Goal: Information Seeking & Learning: Learn about a topic

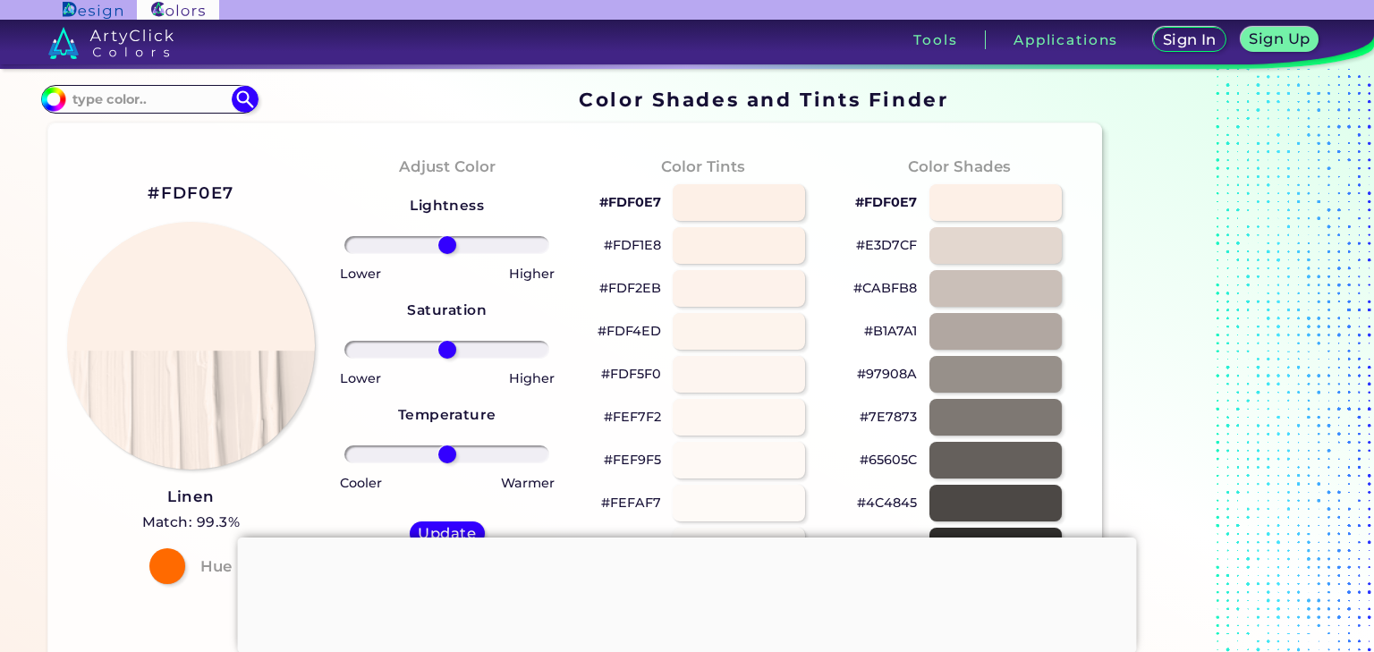
scroll to position [286, 0]
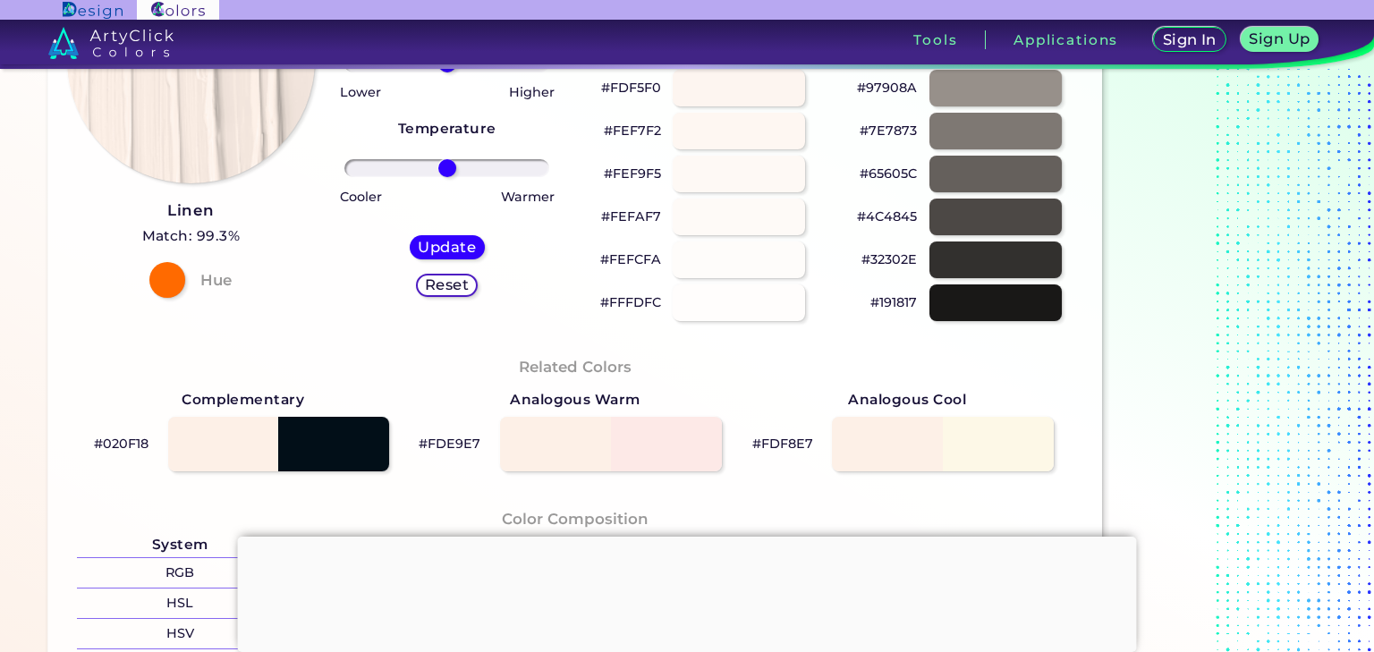
click at [259, 207] on div "#FDF0E7 Linen Match: 99.3% Hue" at bounding box center [191, 95] width 256 height 487
click at [248, 212] on div "#FDF0E7 Linen Match: 99.3% Hue" at bounding box center [191, 95] width 256 height 487
click at [132, 208] on div "#FDF0E7 Linen Match: 99.3% Hue" at bounding box center [191, 95] width 256 height 487
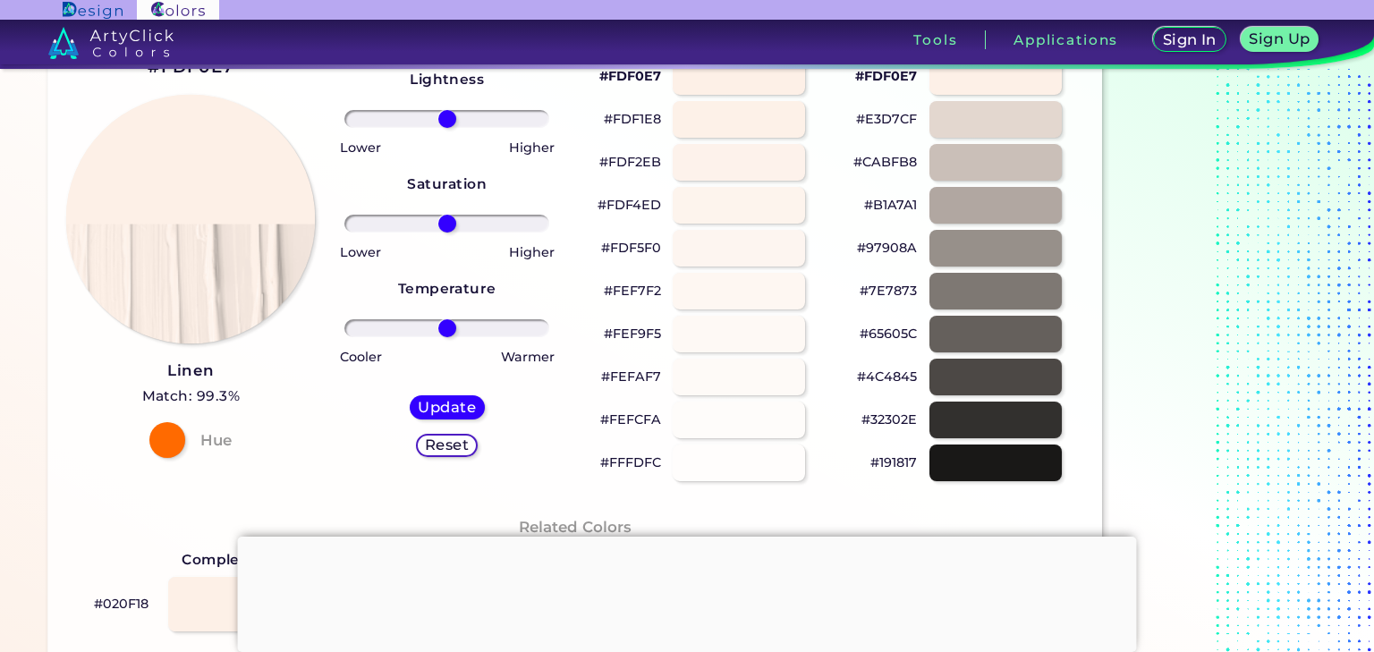
scroll to position [0, 0]
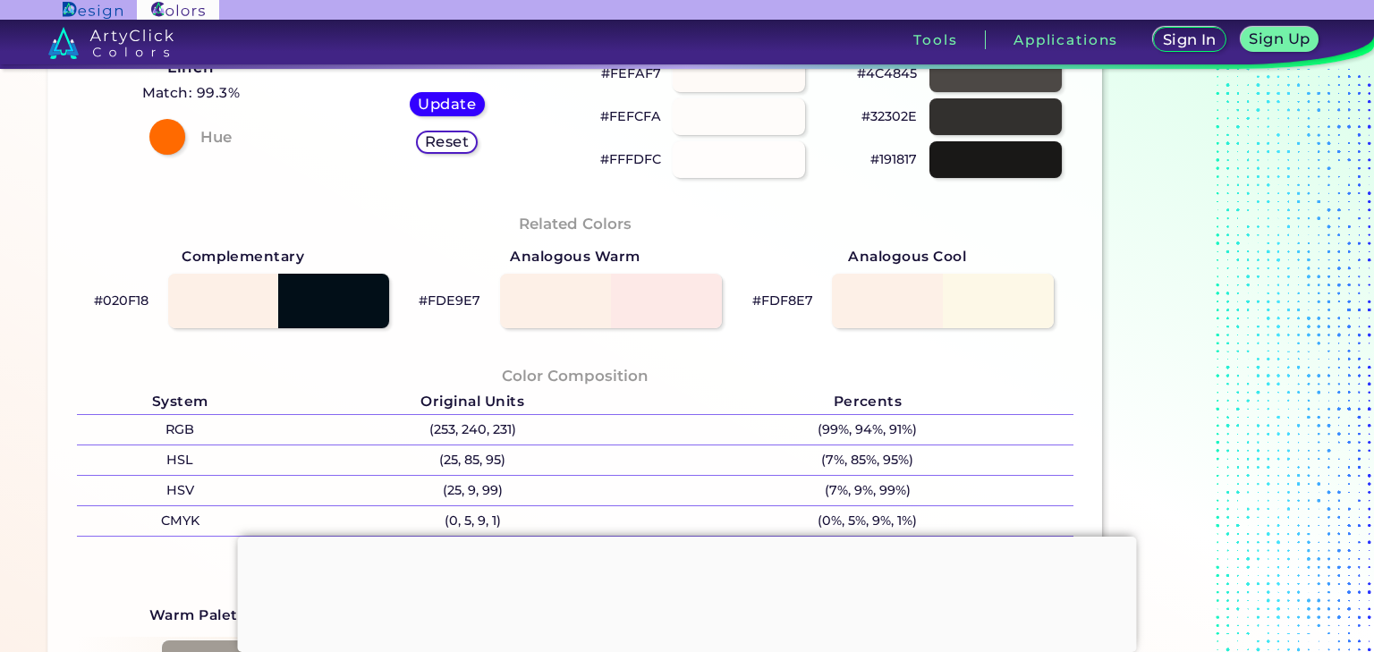
click at [72, 232] on div "Related Colors Complementary #020F18 Analogous Warm #FDE9E7 Analogous Cool #FDF…" at bounding box center [575, 271] width 1025 height 152
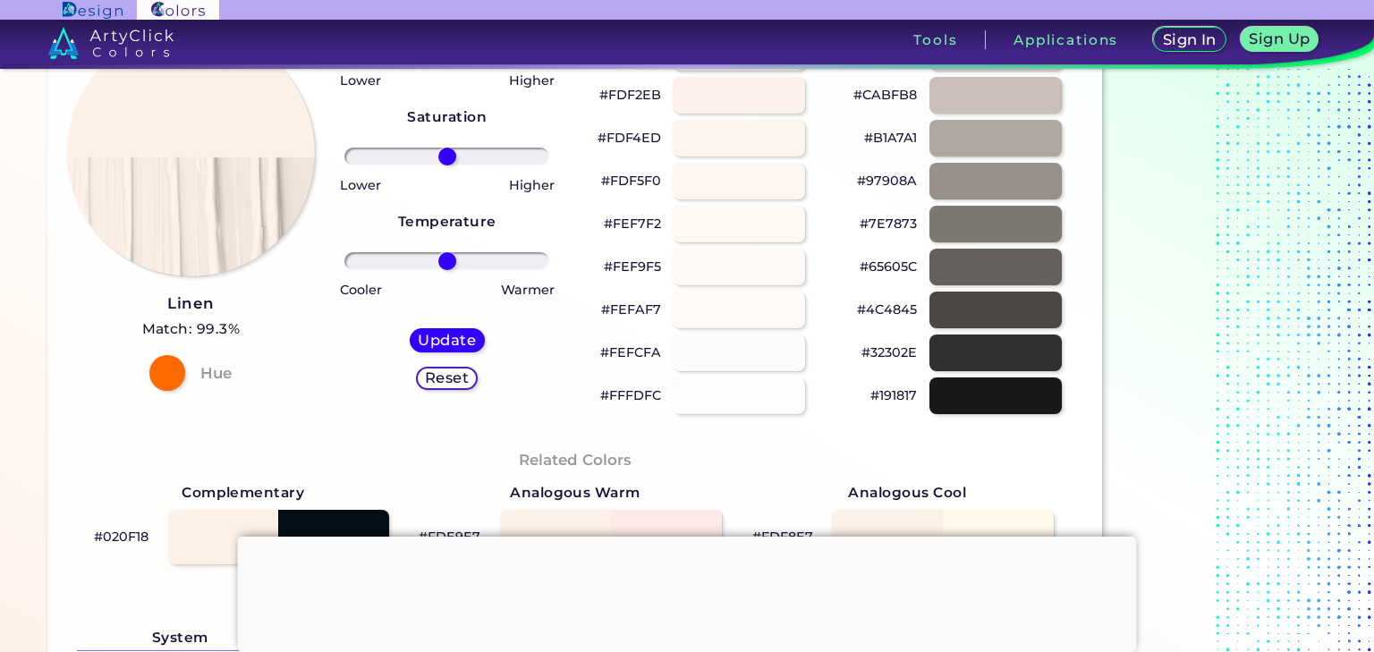
scroll to position [215, 0]
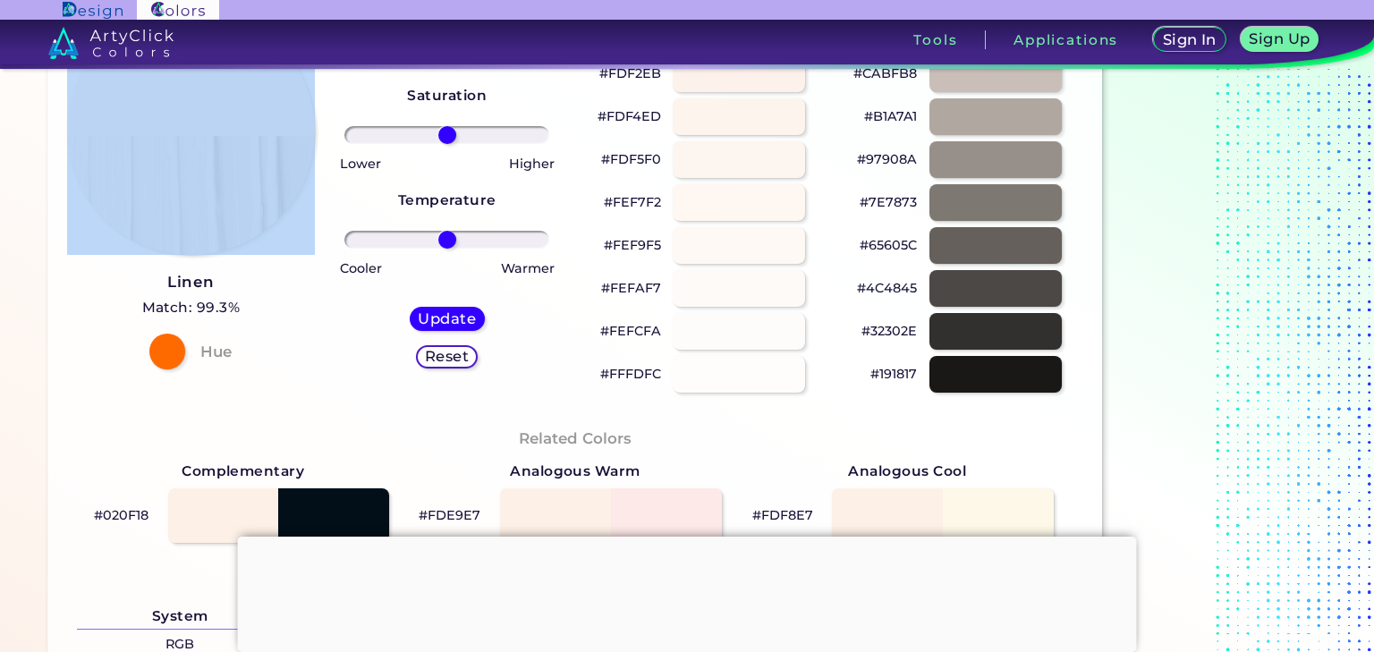
drag, startPoint x: 104, startPoint y: 288, endPoint x: 134, endPoint y: 272, distance: 34.4
click at [134, 272] on div "#FDF0E7 Linen Match: 99.3% Hue" at bounding box center [191, 166] width 256 height 487
click at [147, 277] on h3 "Linen" at bounding box center [191, 282] width 98 height 21
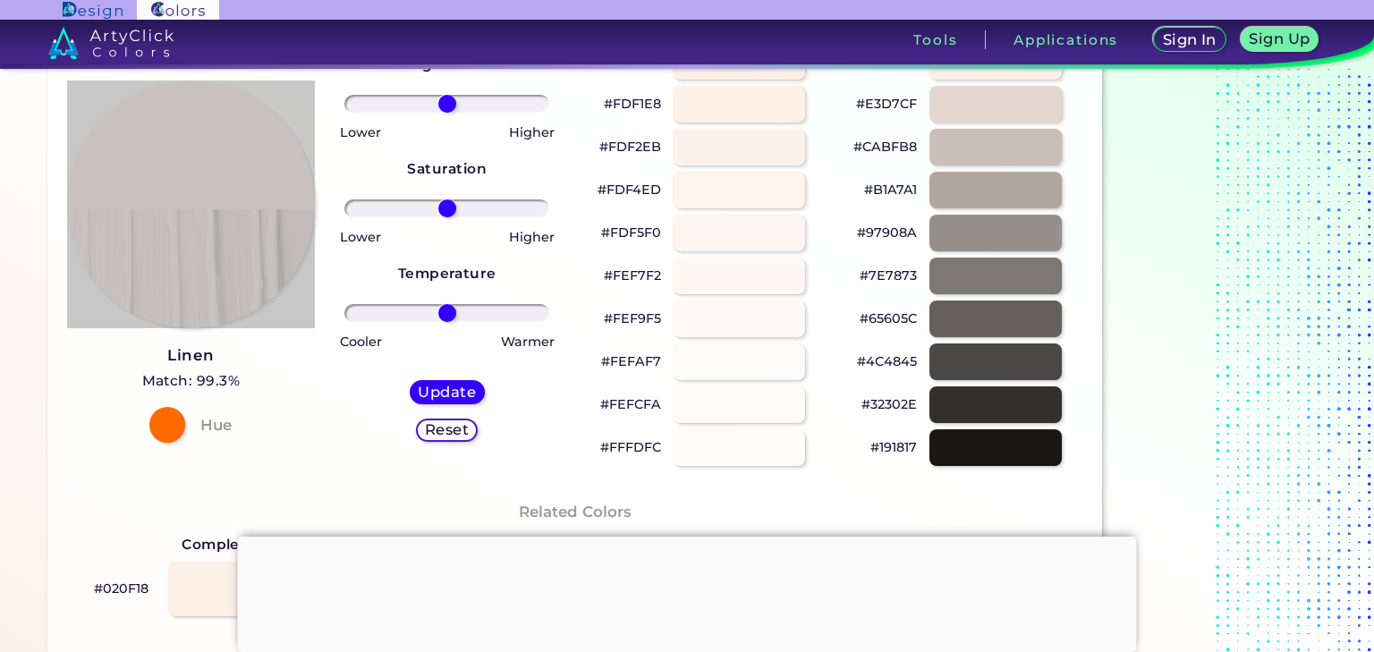
scroll to position [143, 0]
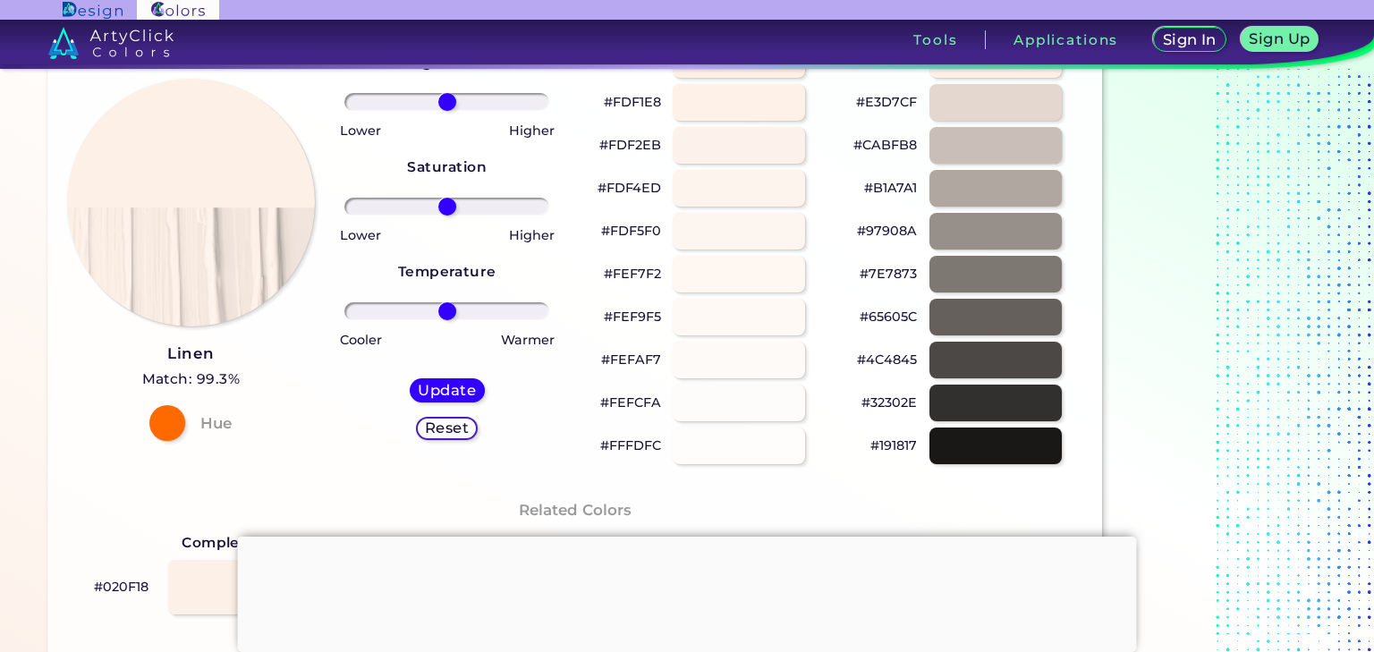
click at [110, 466] on div "#FDF0E7 Linen Match: 99.3% Hue" at bounding box center [191, 238] width 256 height 487
drag, startPoint x: 261, startPoint y: 357, endPoint x: 161, endPoint y: 351, distance: 100.4
click at [161, 351] on div "#FDF0E7 Linen Match: 99.3% Hue" at bounding box center [191, 238] width 256 height 487
copy h3 "Linen"
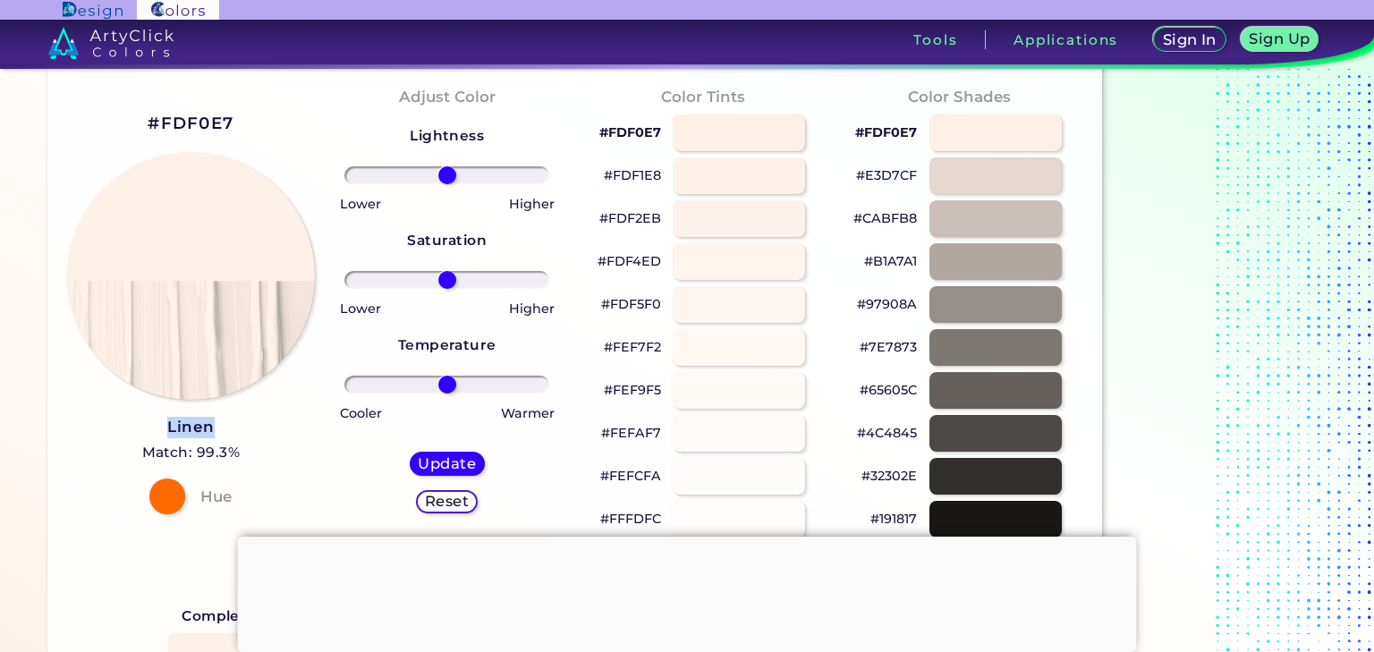
scroll to position [0, 0]
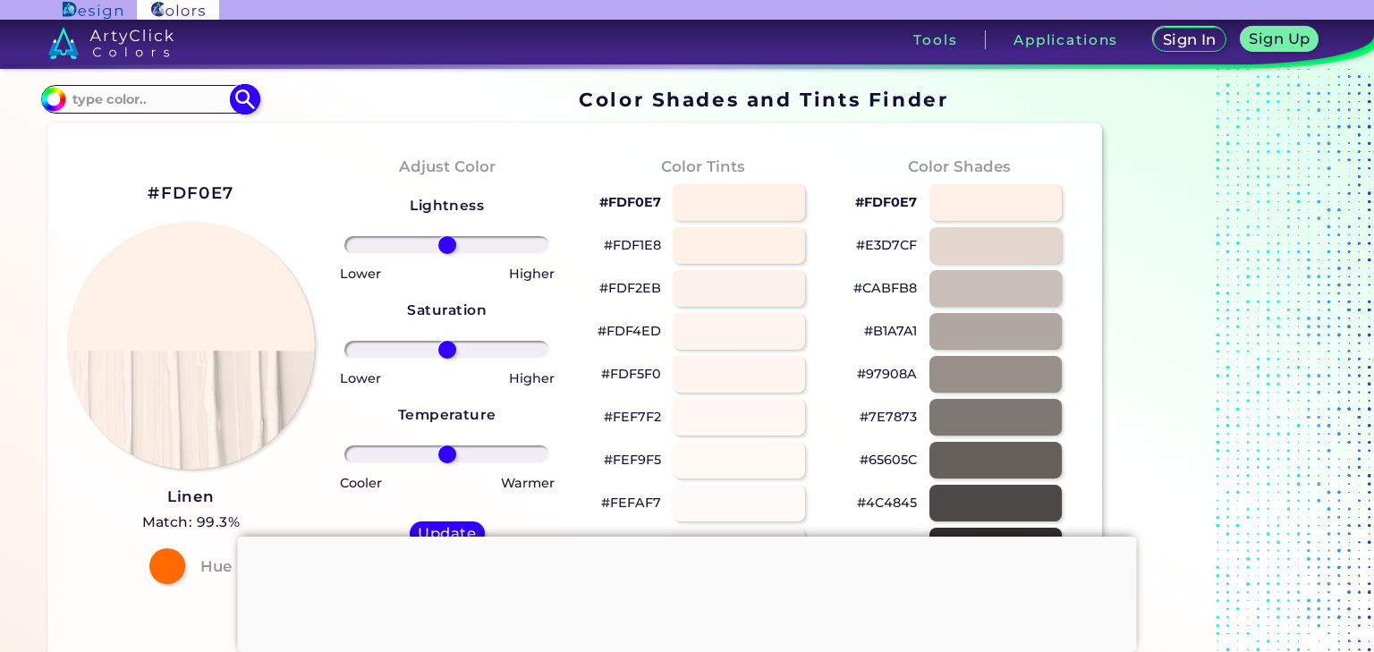
click at [153, 99] on input at bounding box center [149, 99] width 166 height 24
paste input "3f2422"
type input "3f2422"
type input "#000000"
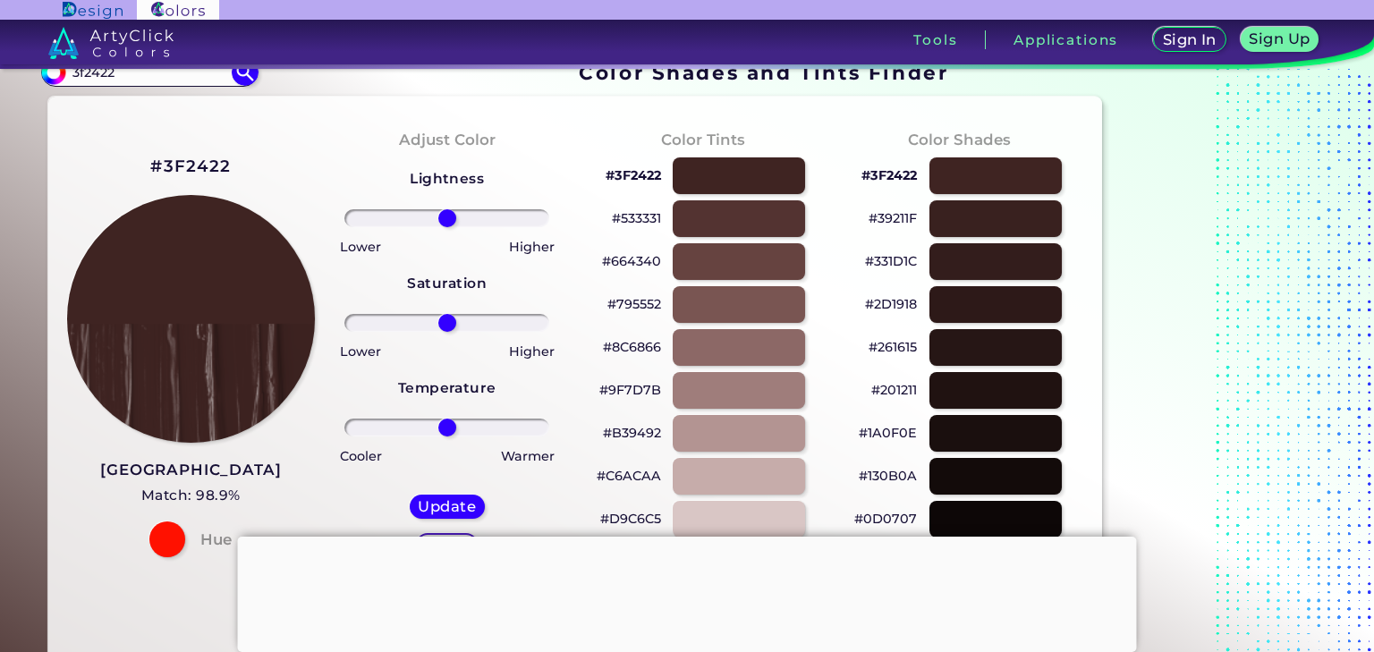
scroll to position [72, 0]
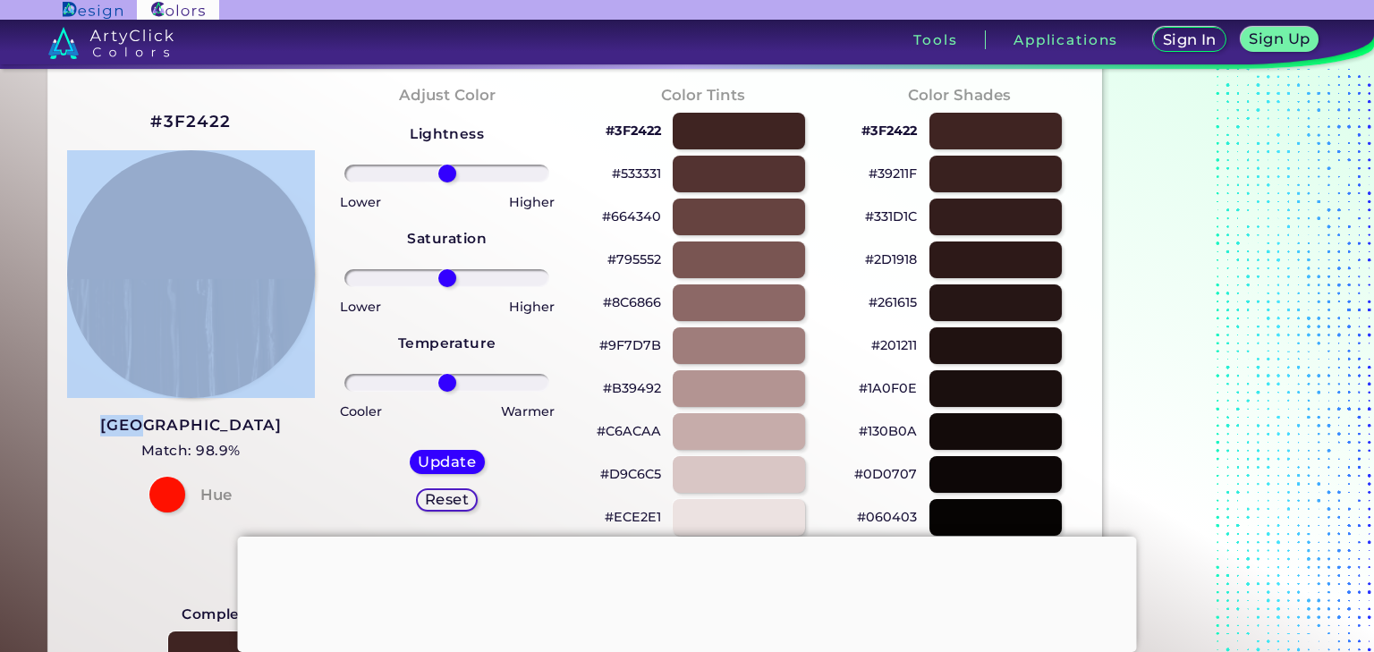
drag, startPoint x: 165, startPoint y: 412, endPoint x: 240, endPoint y: 420, distance: 75.6
click at [224, 426] on div "#3F2422 Cork Match: 98.9% Hue" at bounding box center [191, 309] width 256 height 487
click at [276, 408] on div "#3F2422 Cork Match: 98.9% Hue" at bounding box center [191, 309] width 256 height 487
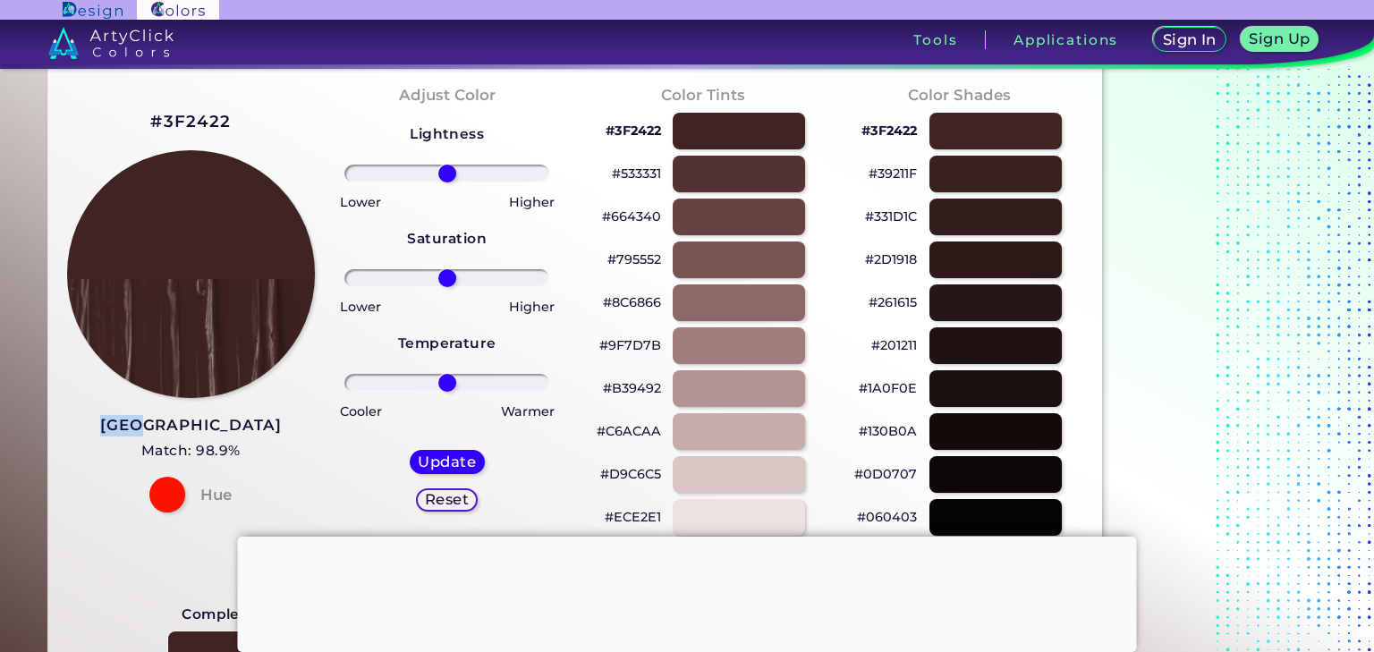
drag, startPoint x: 140, startPoint y: 419, endPoint x: 225, endPoint y: 420, distance: 85.0
click at [225, 420] on div "#3F2422 Cork Match: 98.9% Hue" at bounding box center [191, 309] width 256 height 487
copy h3 "[GEOGRAPHIC_DATA]"
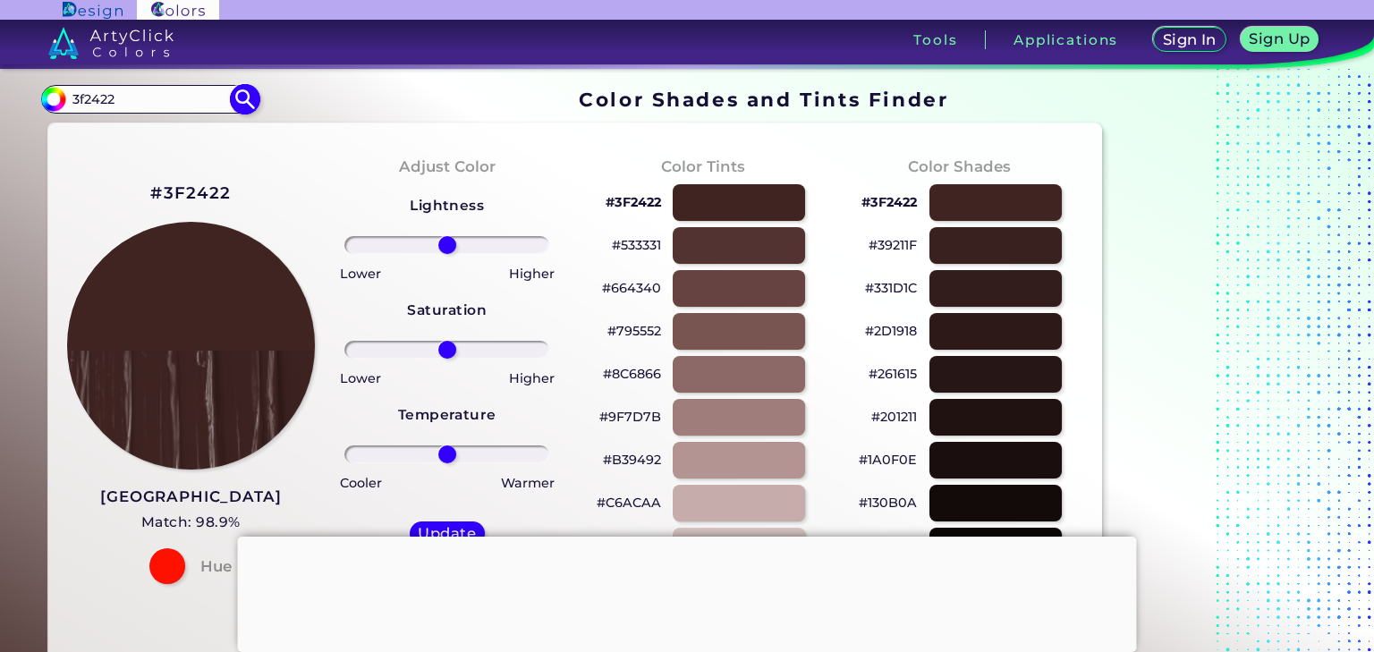
click at [125, 85] on div "#000000 3f2422 Acadia ◉ Acid Green ◉ Aero Blue ◉ Alabaster ◉ Albescent White ◉ …" at bounding box center [149, 99] width 216 height 29
click at [122, 103] on input "3f2422" at bounding box center [149, 99] width 166 height 24
paste input "edd2b5"
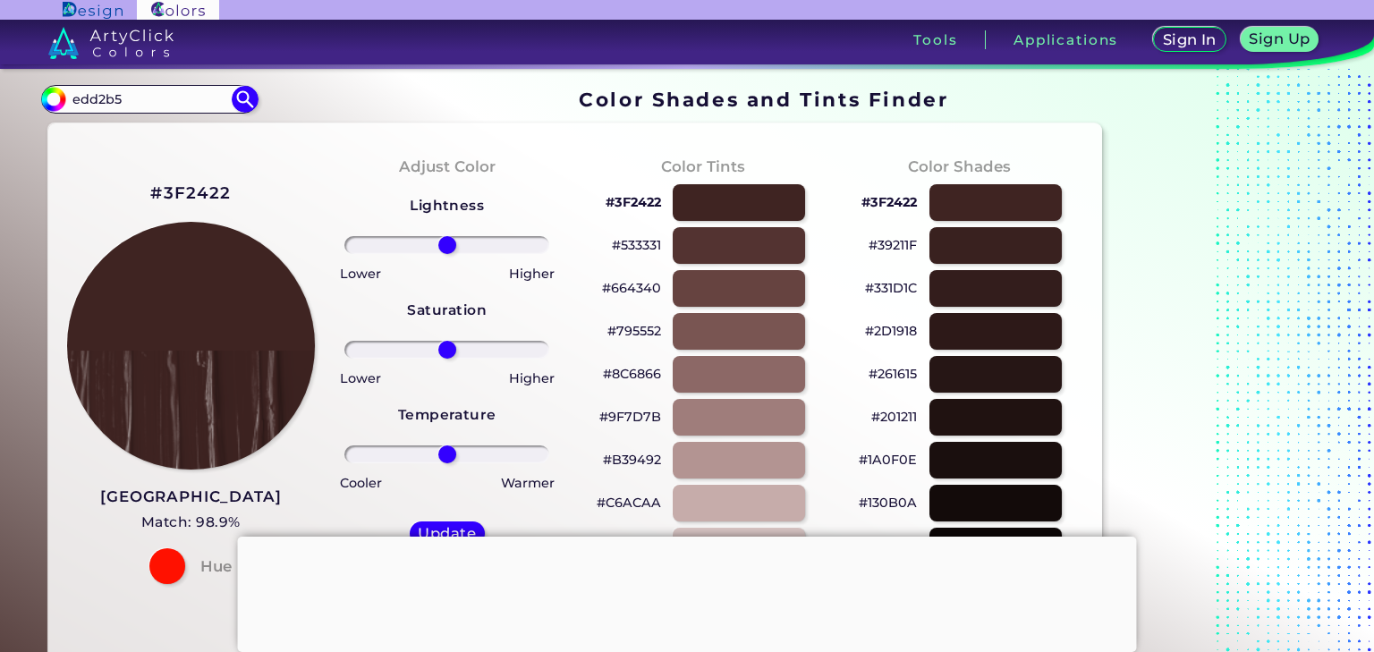
type input "edd2b5"
type input "#000000"
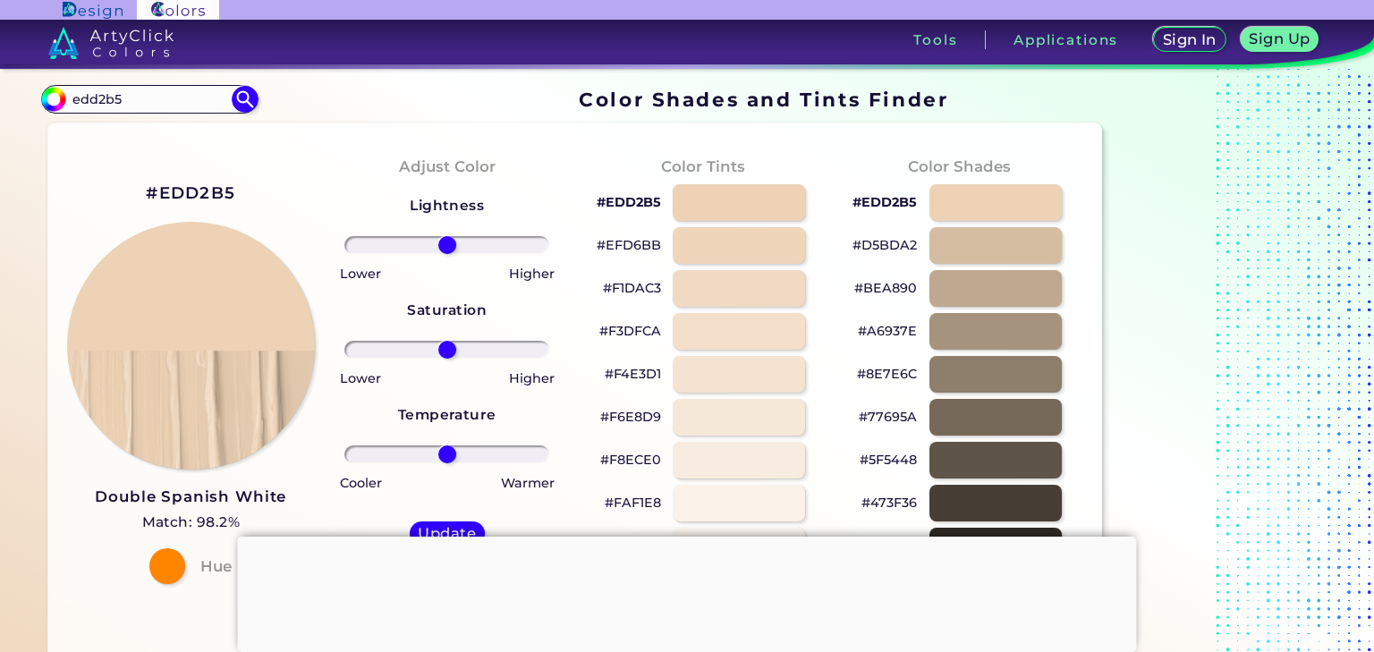
scroll to position [72, 0]
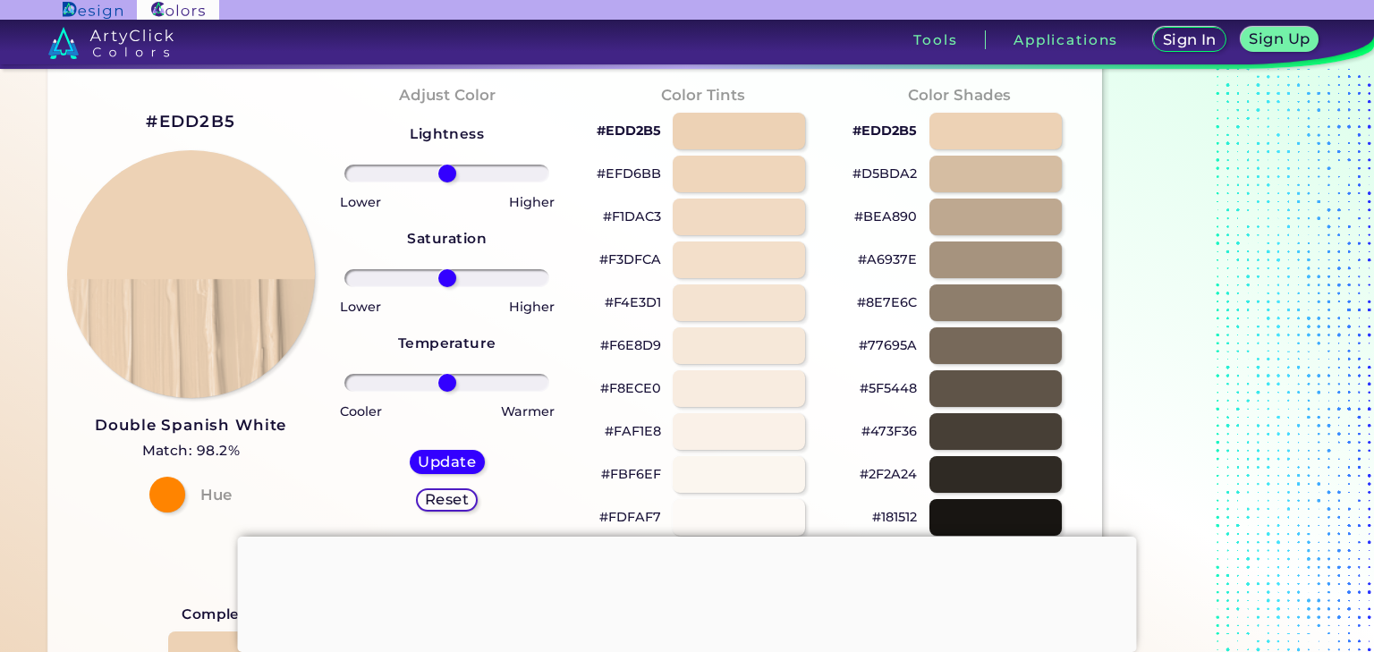
click at [122, 495] on div "#EDD2B5 Double Spanish White Match: 98.2% Hue" at bounding box center [191, 309] width 256 height 487
click at [310, 428] on div "#EDD2B5 Double Spanish White Match: 98.2% Hue" at bounding box center [191, 309] width 256 height 487
drag, startPoint x: 301, startPoint y: 428, endPoint x: 165, endPoint y: 422, distance: 136.1
click at [165, 422] on div "#EDD2B5 Double Spanish White Match: 98.2% Hue" at bounding box center [191, 309] width 256 height 487
copy h3 "Spanish White"
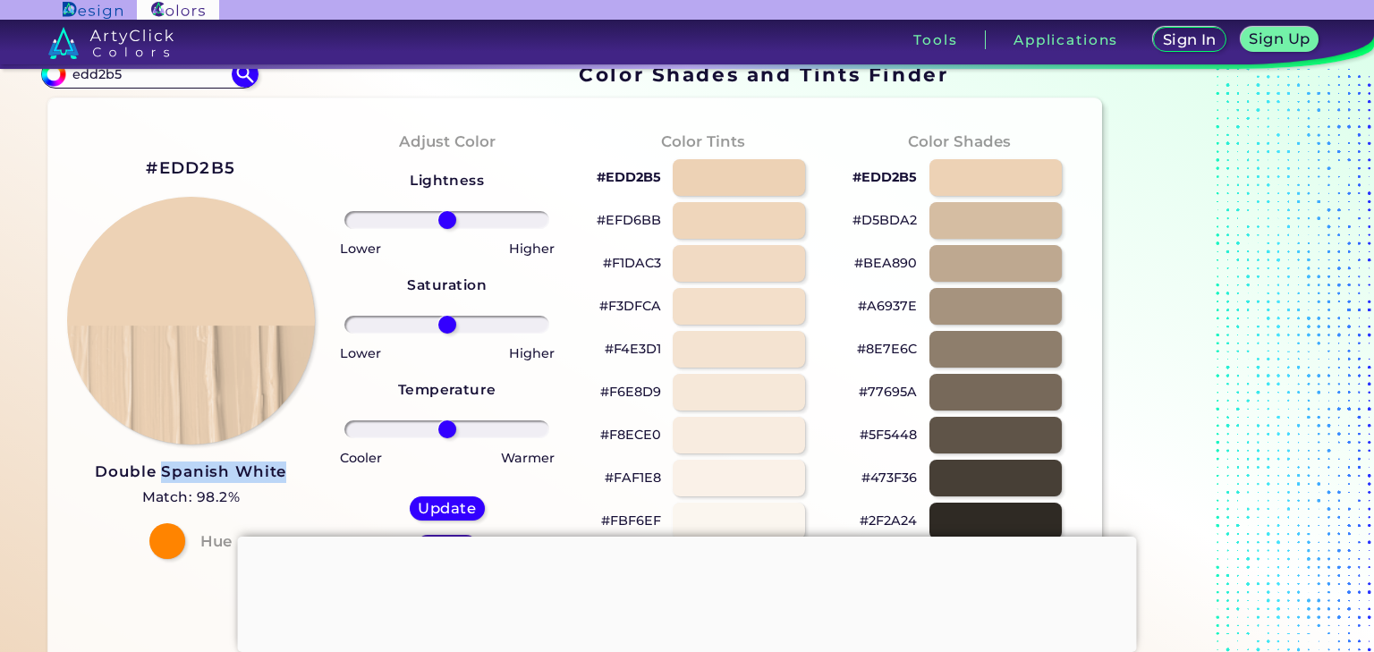
scroll to position [0, 0]
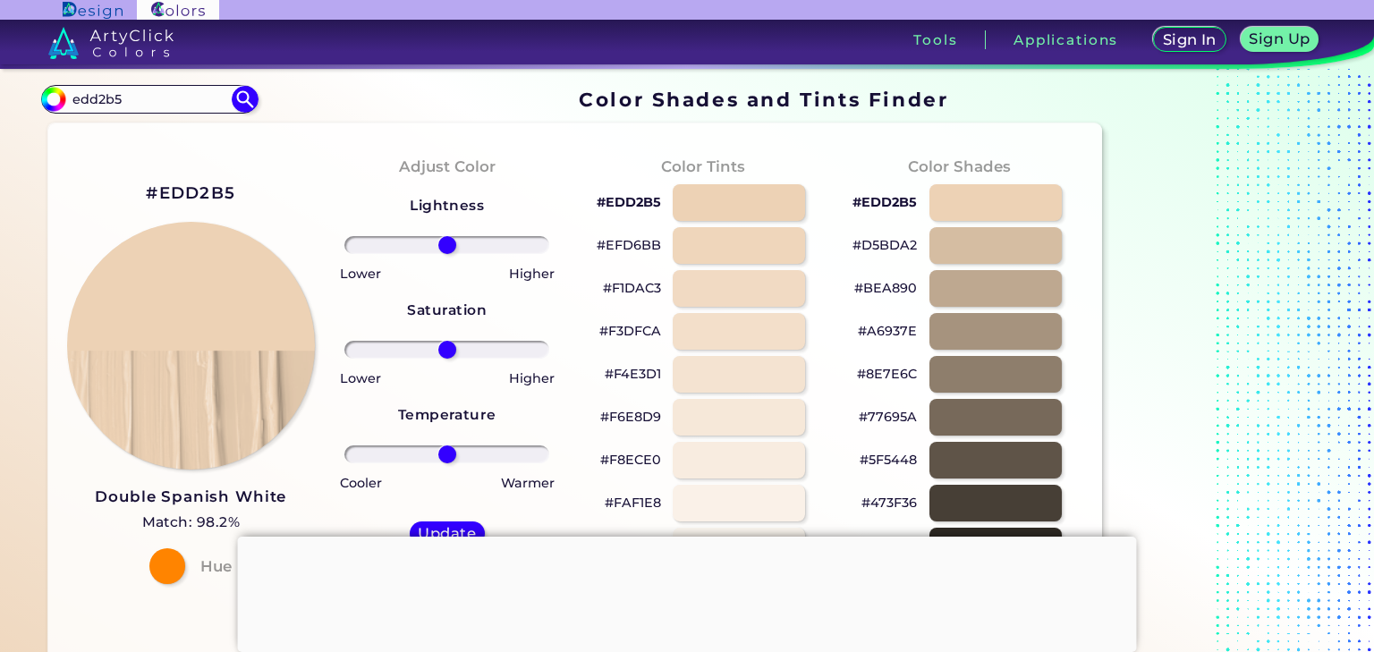
drag, startPoint x: 143, startPoint y: 90, endPoint x: 56, endPoint y: 83, distance: 87.1
click at [56, 83] on section "#000000 edd2b5 Acadia ◉ Acid Green ◉ Aero Blue ◉ Alabaster ◉ Albescent White ◉ …" at bounding box center [575, 98] width 1068 height 35
paste input "888456"
type input "888456"
type input "#000000"
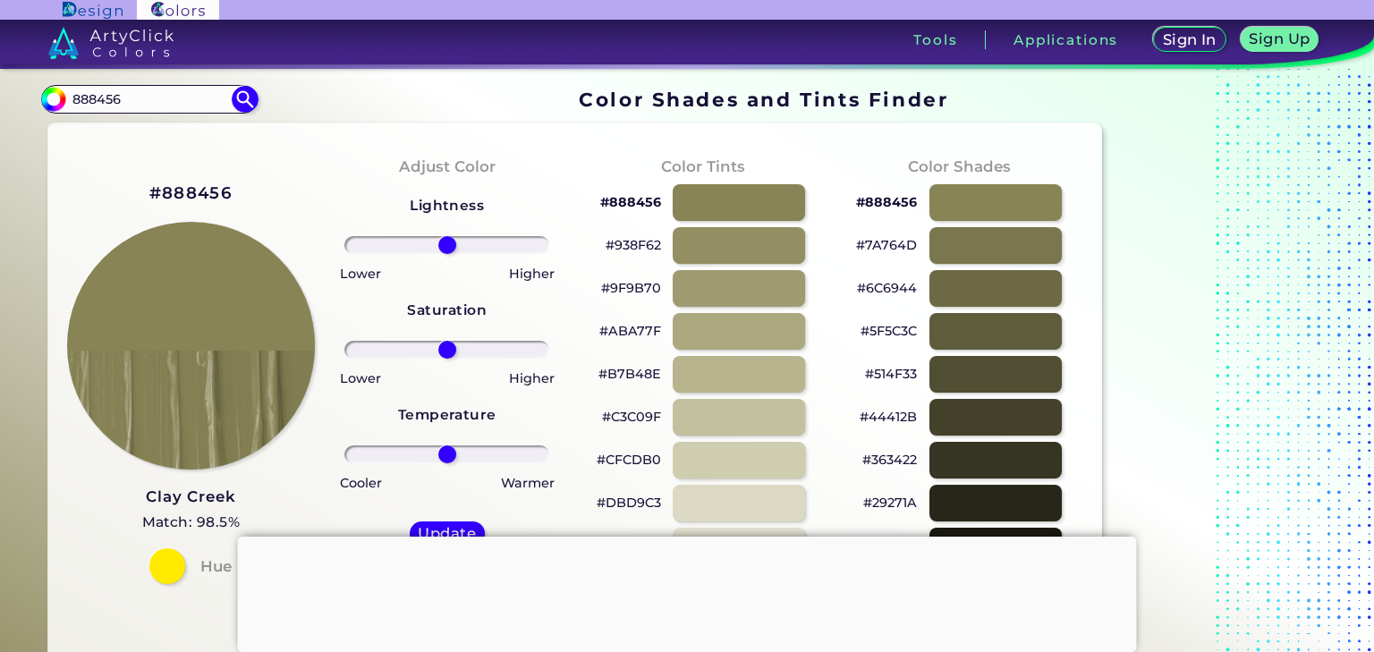
click at [112, 483] on div "#888456 Clay Creek Match: 98.5% Hue" at bounding box center [191, 381] width 256 height 487
drag, startPoint x: 132, startPoint y: 495, endPoint x: 246, endPoint y: 490, distance: 113.7
click at [246, 490] on div "#888456 Clay Creek Match: 98.5% Hue" at bounding box center [191, 381] width 256 height 487
copy h3 "Clay Creek"
